Goal: Use online tool/utility

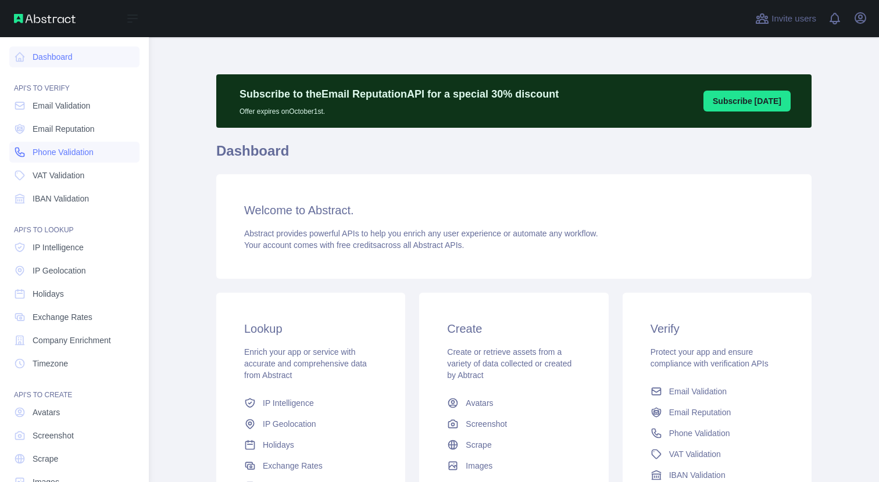
click at [52, 154] on span "Phone Validation" at bounding box center [63, 152] width 61 height 12
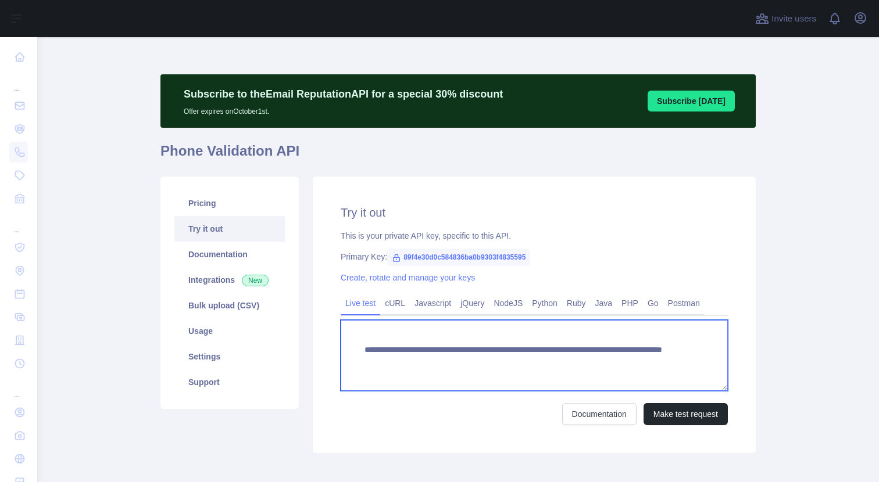
click at [454, 362] on textarea "**********" at bounding box center [534, 355] width 387 height 71
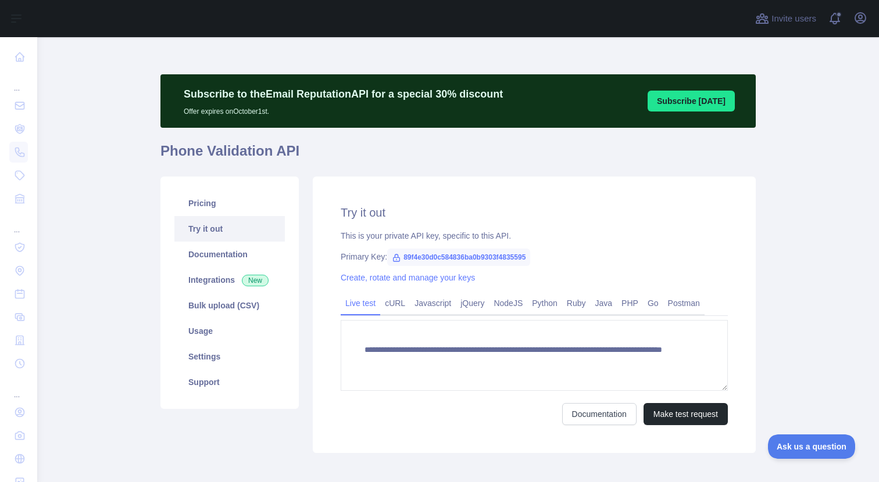
click at [246, 230] on link "Try it out" at bounding box center [229, 229] width 110 height 26
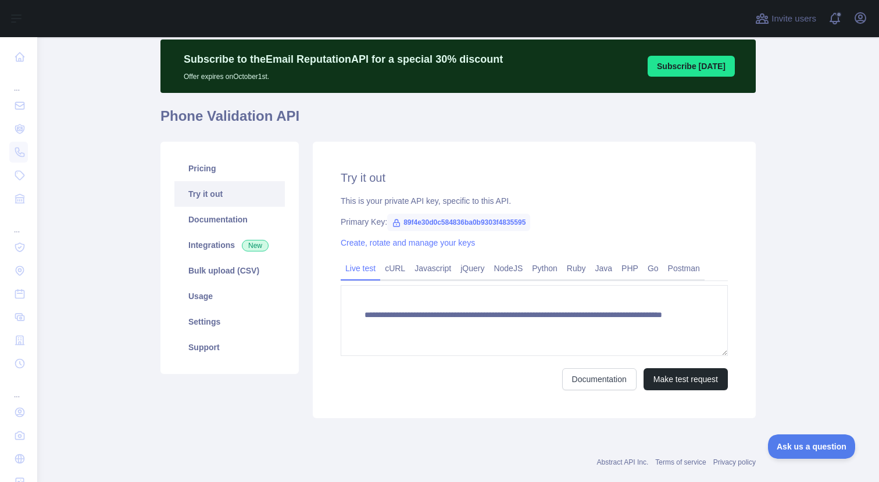
scroll to position [37, 0]
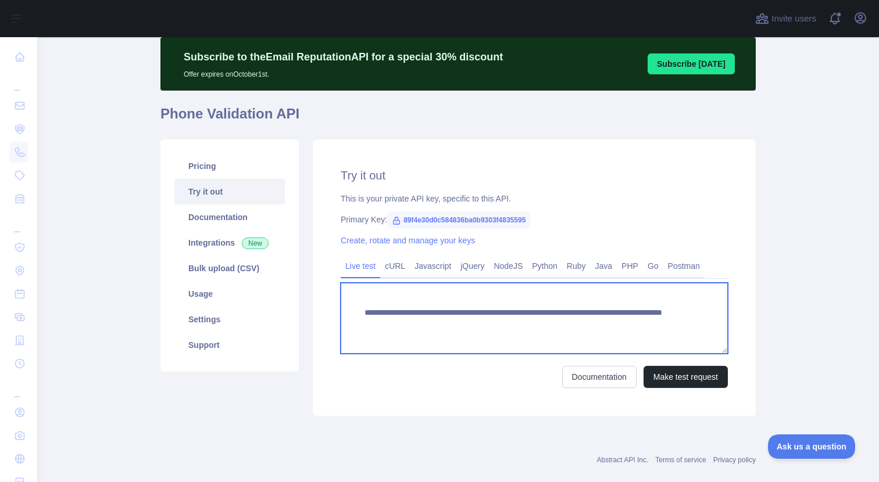
click at [508, 321] on textarea "**********" at bounding box center [534, 318] width 387 height 71
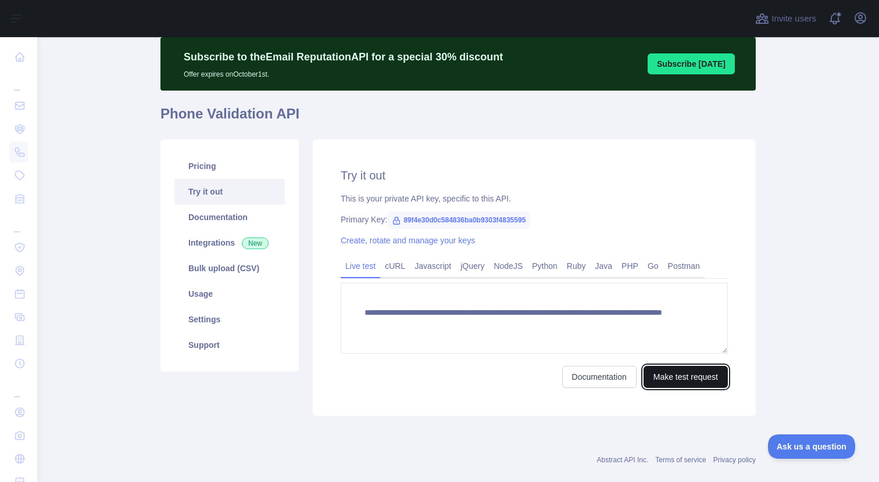
click at [645, 375] on button "Make test request" at bounding box center [685, 377] width 84 height 22
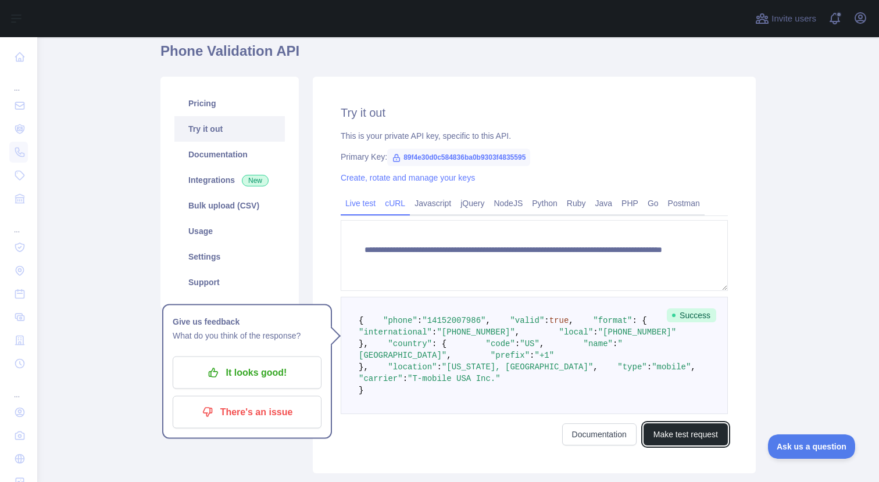
scroll to position [98, 0]
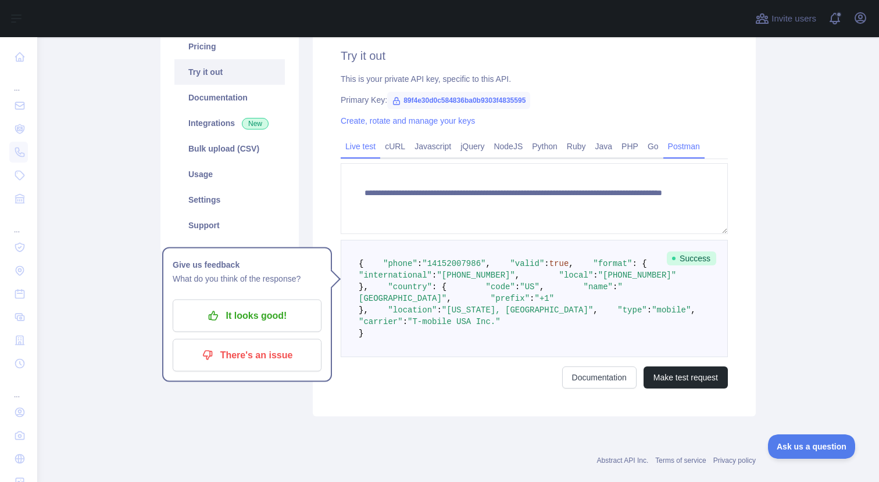
click at [704, 149] on link "Postman" at bounding box center [683, 146] width 41 height 19
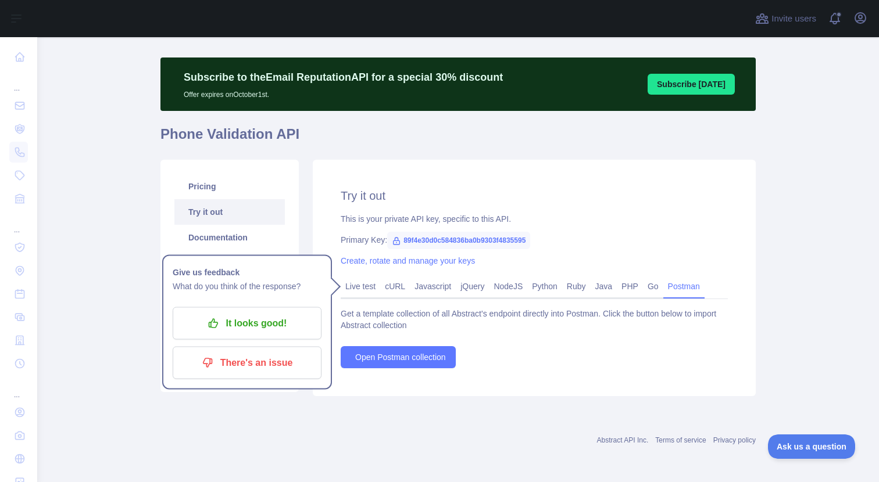
scroll to position [17, 0]
click at [434, 346] on div "Get a template collection of all Abstract's endpoint directly into Postman. Cli…" at bounding box center [534, 338] width 387 height 60
click at [430, 352] on span "Open Postman collection" at bounding box center [400, 358] width 91 height 12
click at [442, 236] on span "89f4e30d0c584836ba0b9303f4835595" at bounding box center [458, 240] width 143 height 17
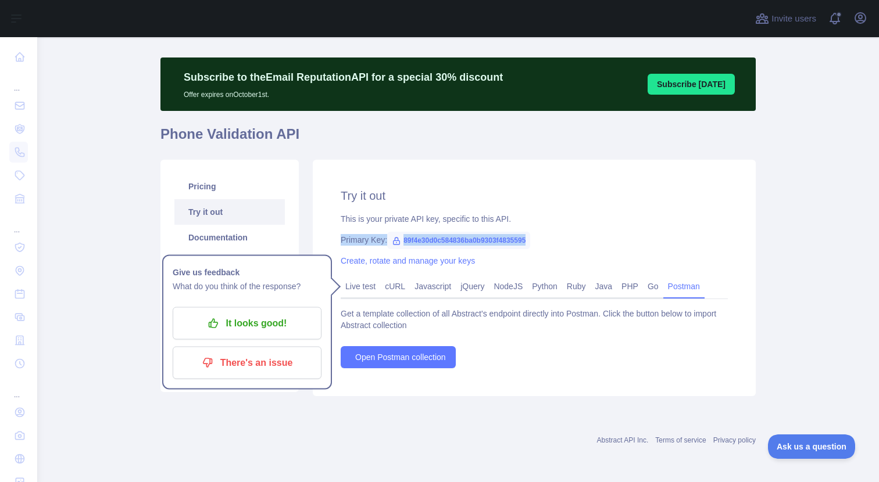
click at [442, 236] on span "89f4e30d0c584836ba0b9303f4835595" at bounding box center [458, 240] width 143 height 17
